Goal: Information Seeking & Learning: Learn about a topic

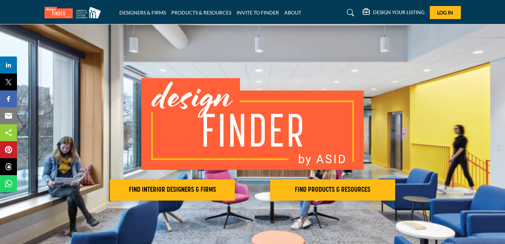
click at [271, 141] on img at bounding box center [252, 124] width 222 height 92
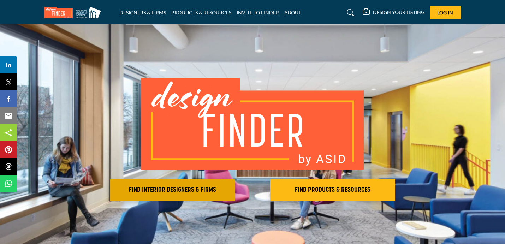
click at [163, 190] on h2 "FIND INTERIOR DESIGNERS & FIRMS" at bounding box center [172, 190] width 121 height 8
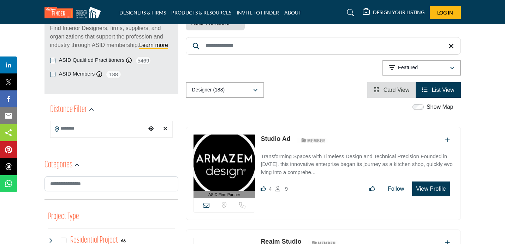
scroll to position [106, 0]
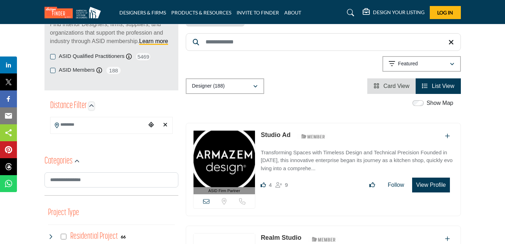
click at [91, 106] on icon "button" at bounding box center [91, 105] width 5 height 5
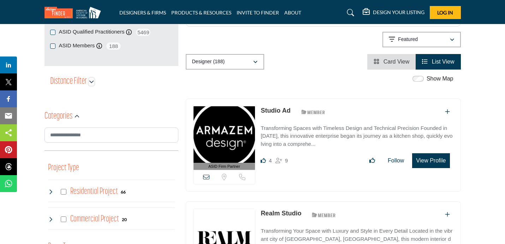
scroll to position [141, 0]
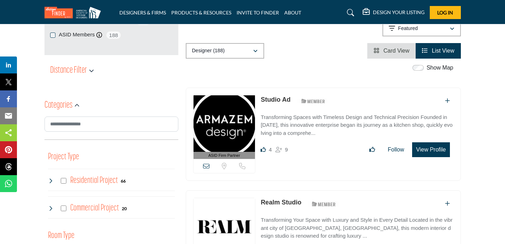
click at [88, 71] on div "Distance Filter" at bounding box center [72, 70] width 44 height 13
click at [91, 70] on icon "button" at bounding box center [91, 70] width 5 height 5
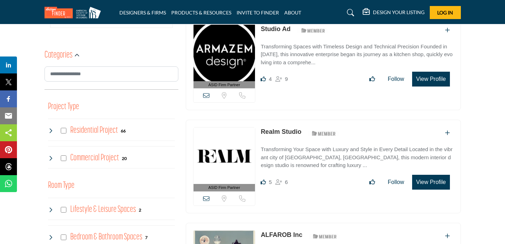
scroll to position [0, 0]
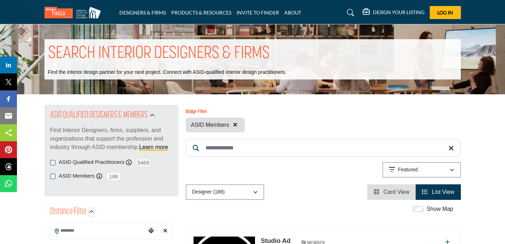
click at [89, 208] on button "button" at bounding box center [91, 211] width 5 height 7
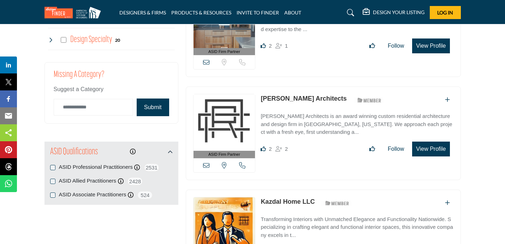
scroll to position [670, 0]
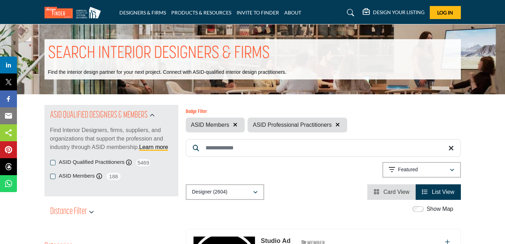
click at [242, 145] on input "Search Keyword" at bounding box center [323, 148] width 275 height 18
click at [159, 147] on link "Learn more" at bounding box center [153, 147] width 29 height 6
